Goal: Navigation & Orientation: Understand site structure

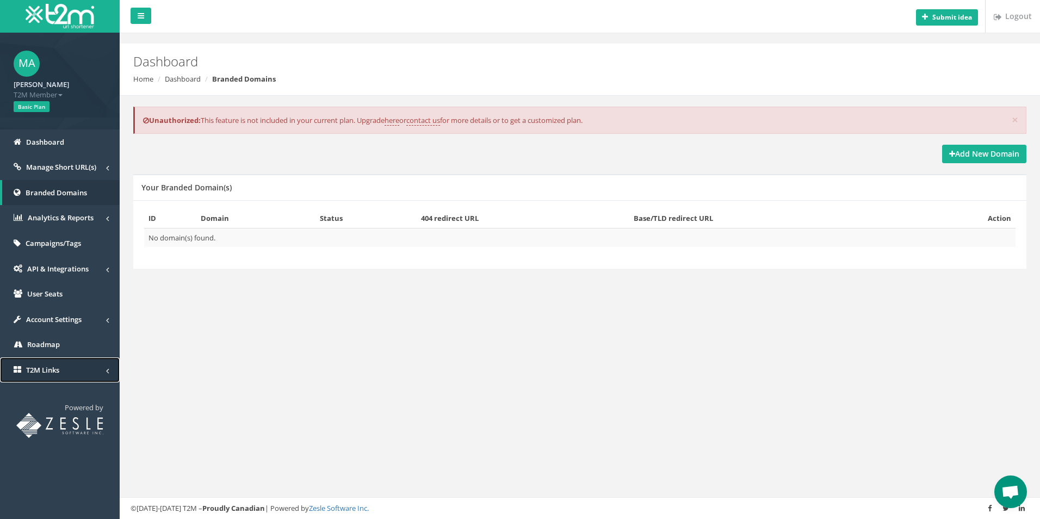
click at [37, 369] on span "T2M Links" at bounding box center [42, 370] width 33 height 10
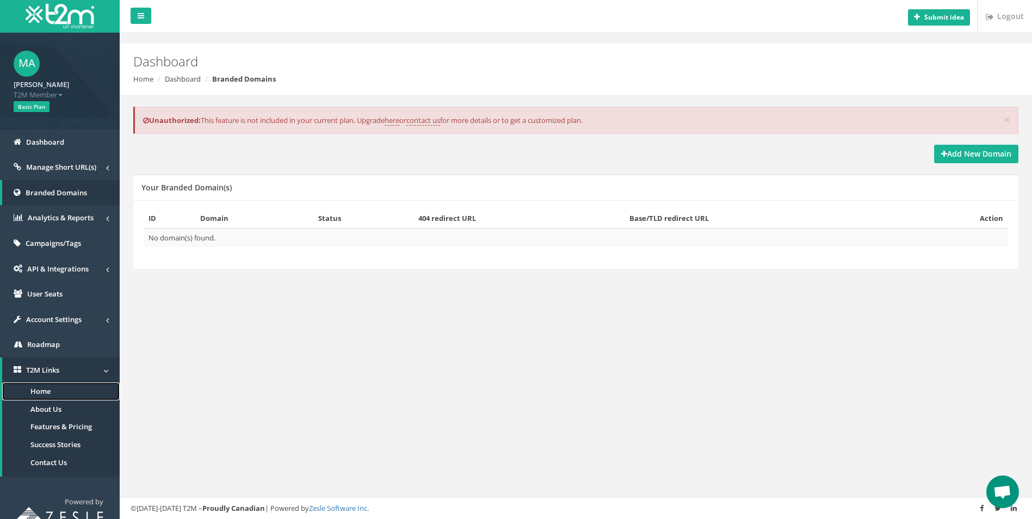
click at [39, 392] on link "Home" at bounding box center [60, 391] width 117 height 18
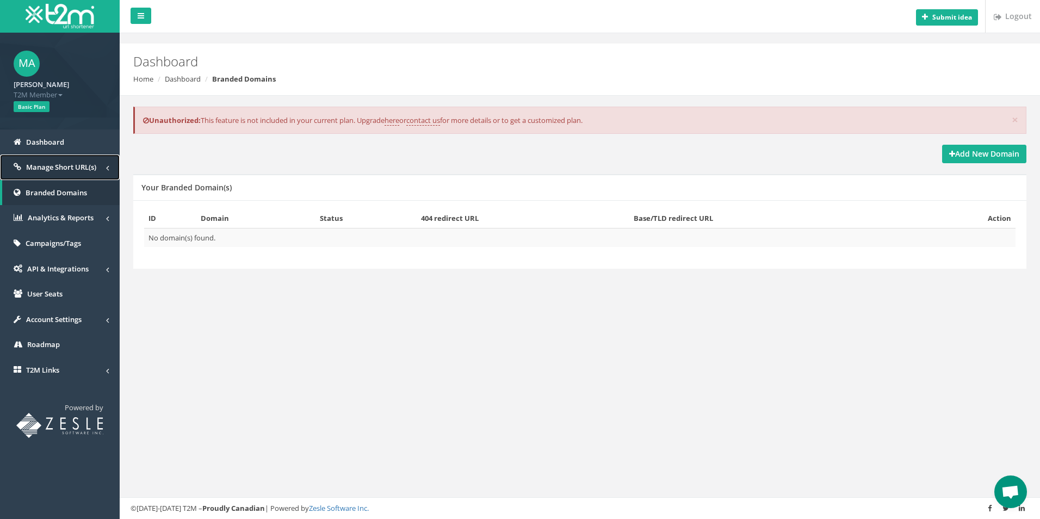
click at [51, 164] on span "Manage Short URL(s)" at bounding box center [61, 167] width 70 height 10
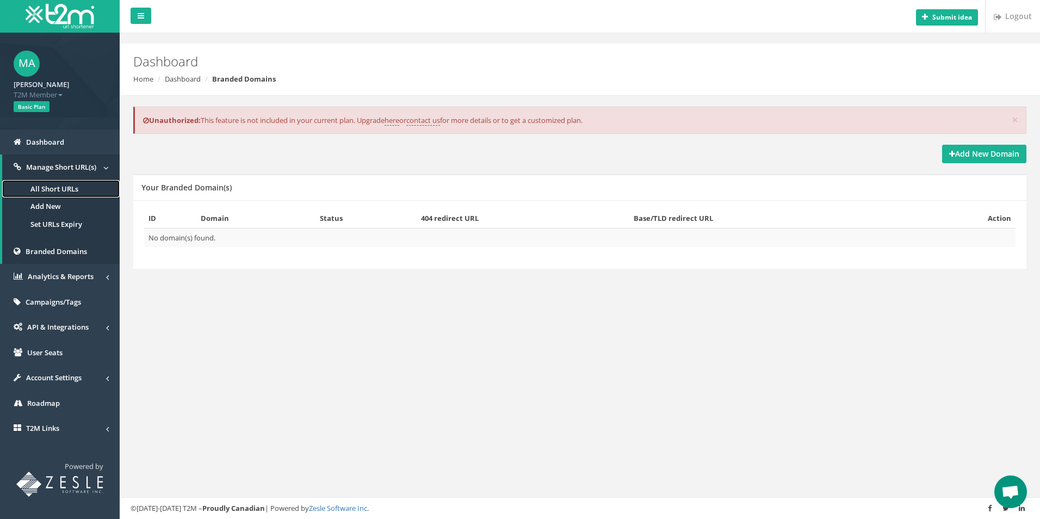
click at [55, 183] on link "All Short URLs" at bounding box center [60, 189] width 117 height 18
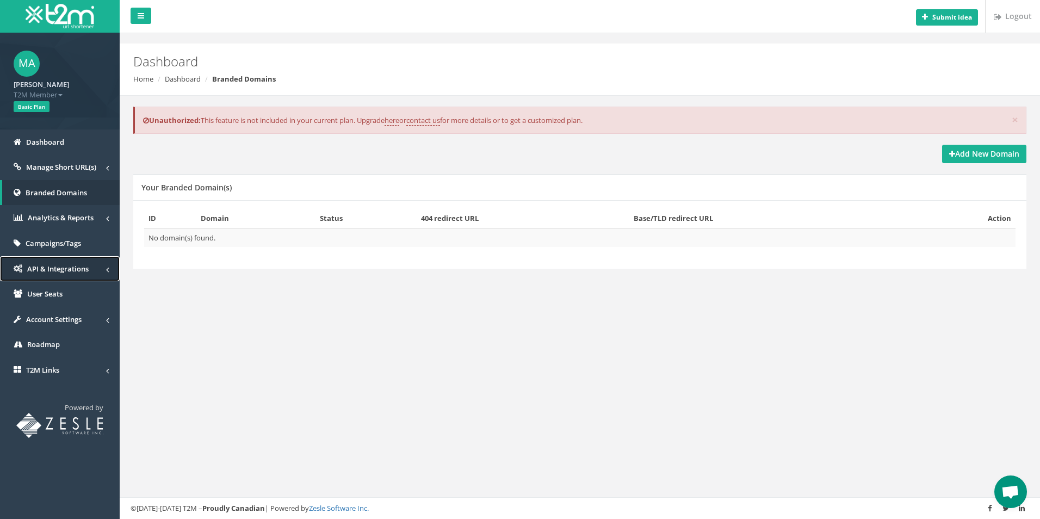
click at [64, 274] on link "API & Integrations" at bounding box center [60, 269] width 120 height 26
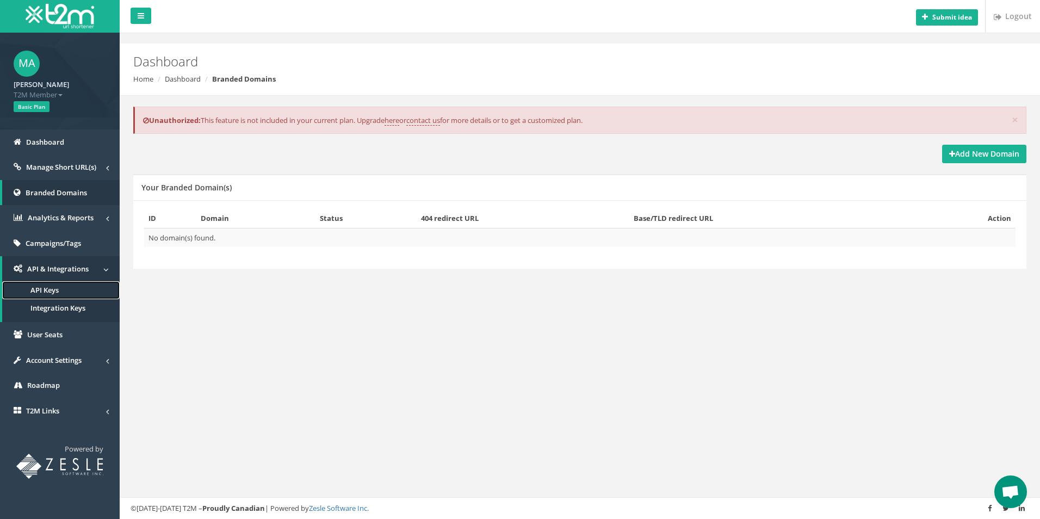
click at [63, 290] on link "API Keys" at bounding box center [60, 290] width 117 height 18
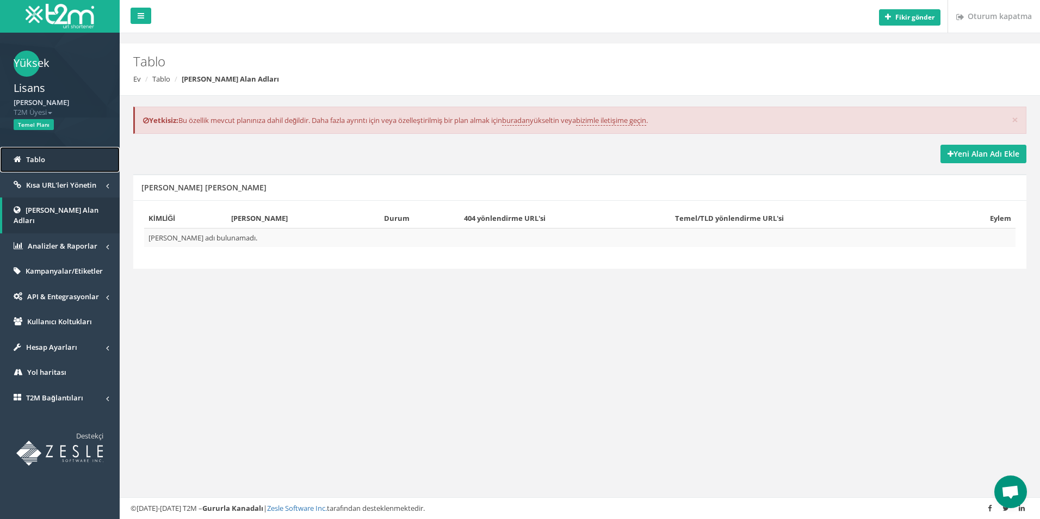
click at [63, 165] on link "Tablo" at bounding box center [60, 160] width 120 height 26
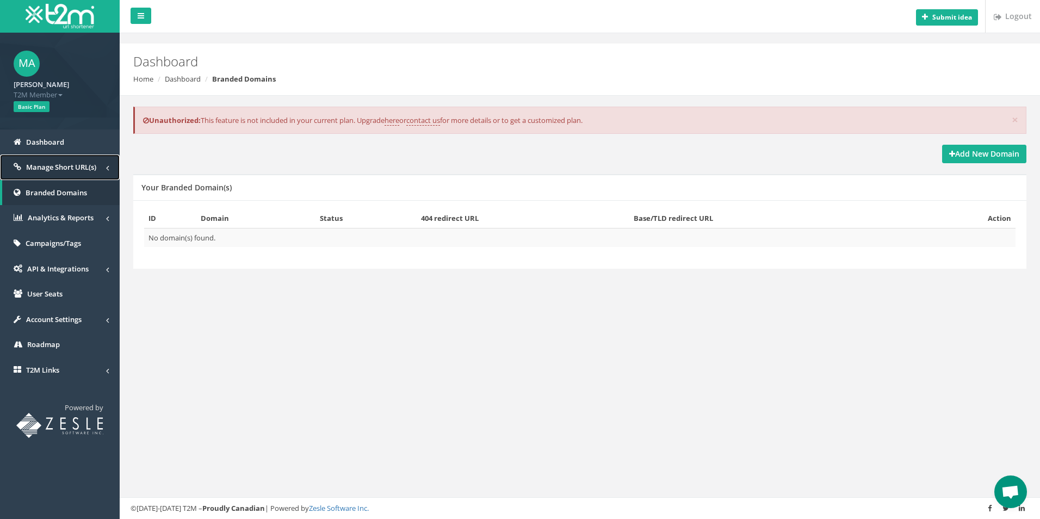
click at [65, 164] on span "Manage Short URL(s)" at bounding box center [61, 167] width 70 height 10
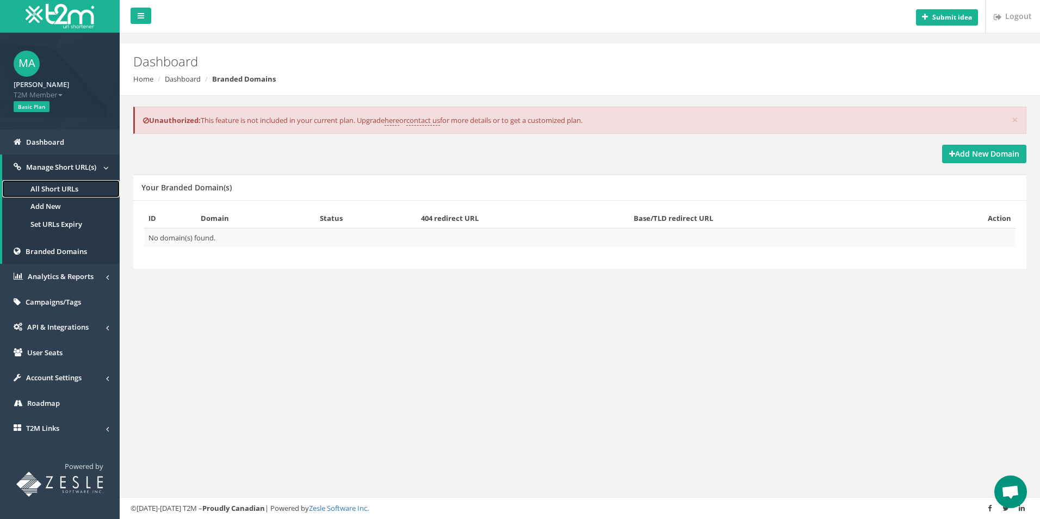
click at [54, 190] on link "All Short URLs" at bounding box center [60, 189] width 117 height 18
